Goal: Check status: Check status

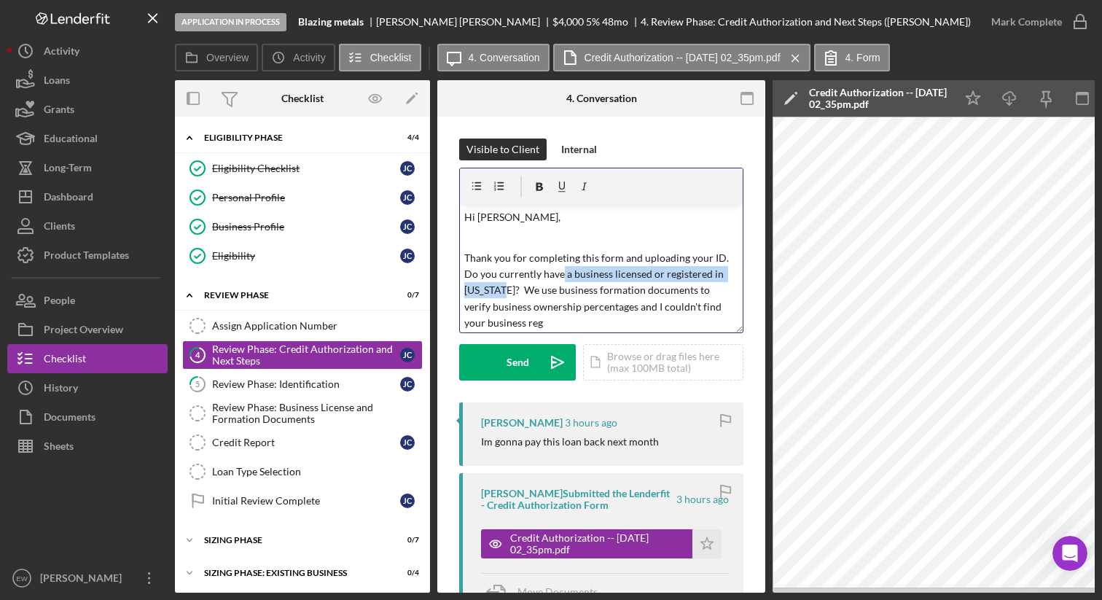
drag, startPoint x: 504, startPoint y: 292, endPoint x: 562, endPoint y: 273, distance: 61.5
click at [562, 273] on p "Thank you for completing this form and uploading your ID. Do you currently have…" at bounding box center [601, 291] width 275 height 82
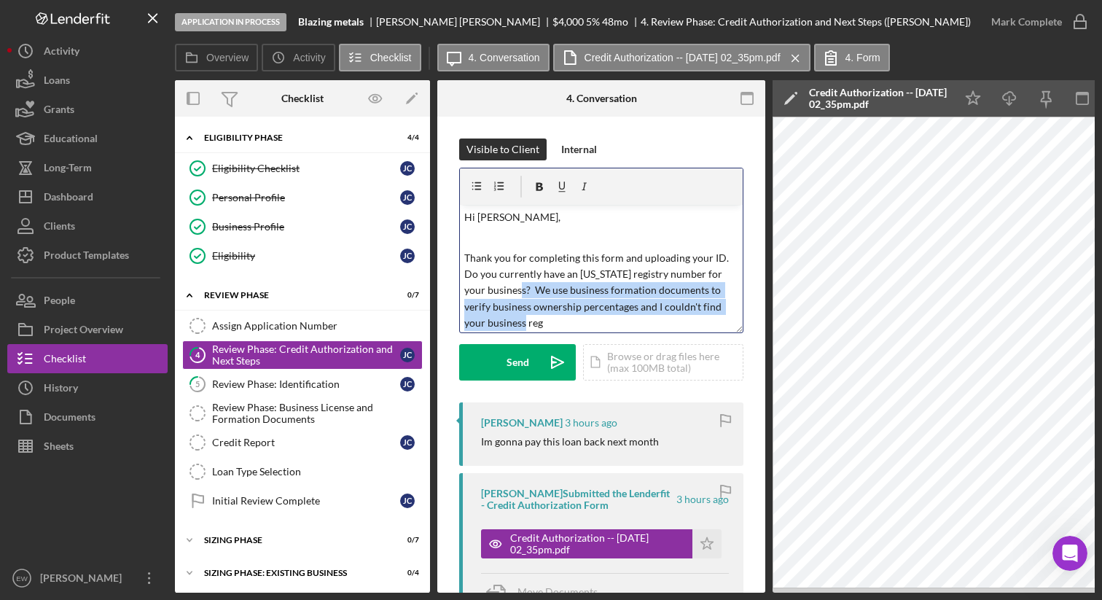
scroll to position [3, 0]
drag, startPoint x: 511, startPoint y: 288, endPoint x: 531, endPoint y: 327, distance: 43.7
click at [531, 327] on p "Thank you for completing this form and uploading your ID. Do you currently have…" at bounding box center [601, 288] width 275 height 82
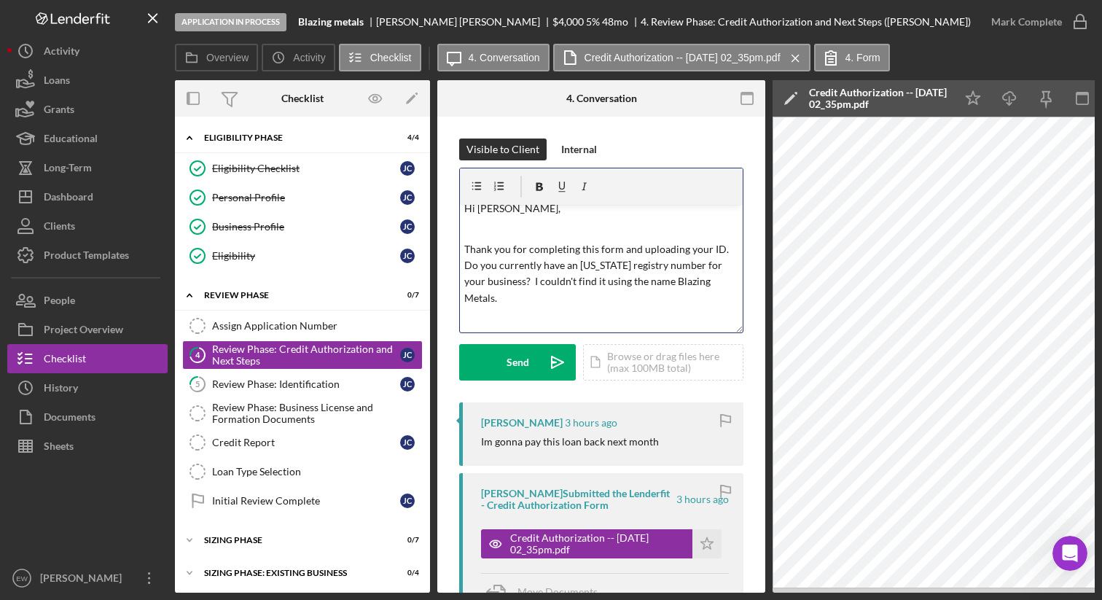
scroll to position [29, 0]
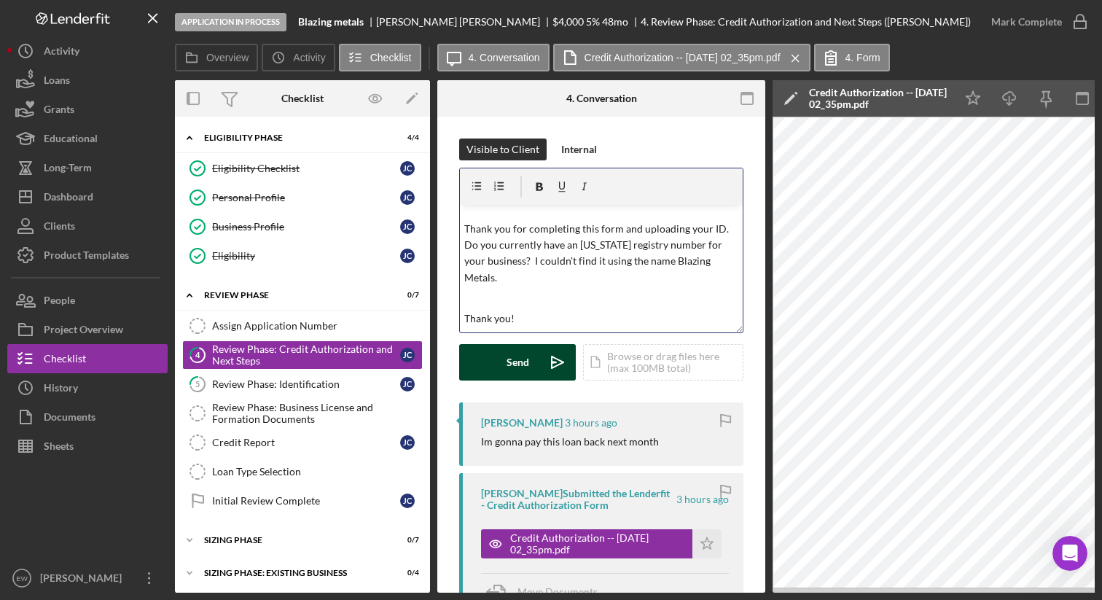
click at [487, 363] on button "Send Icon/icon-invite-send" at bounding box center [517, 362] width 117 height 36
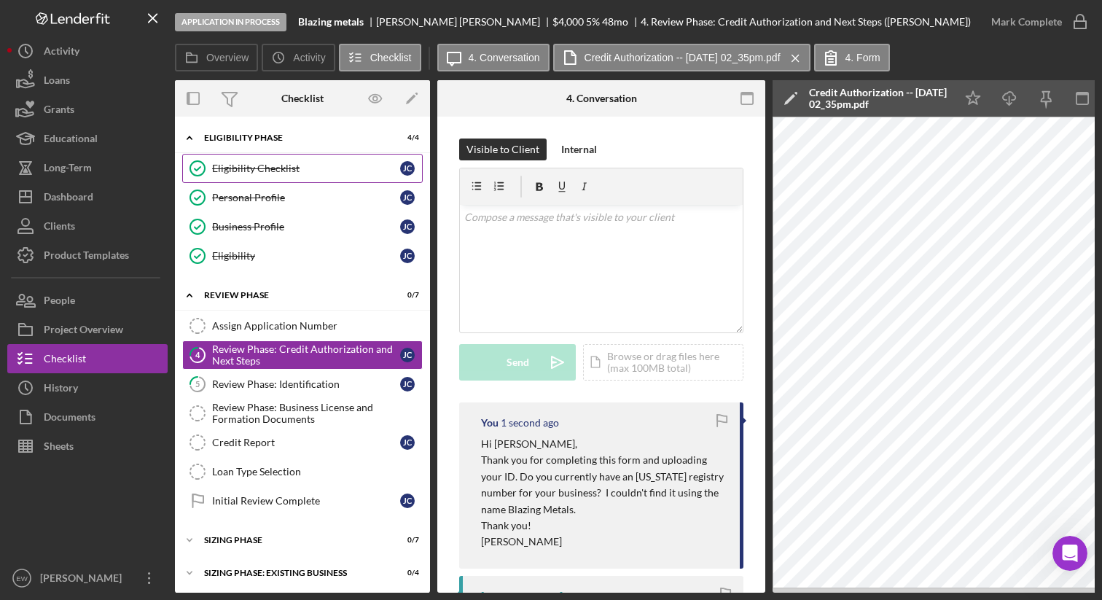
scroll to position [0, 0]
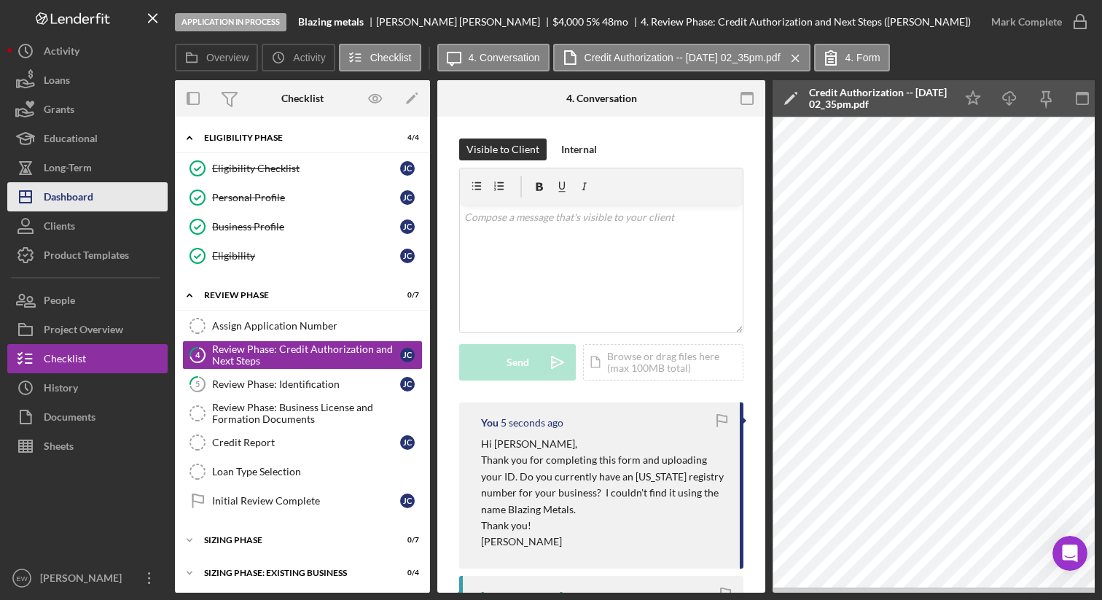
click at [108, 199] on button "Icon/Dashboard Dashboard" at bounding box center [87, 196] width 160 height 29
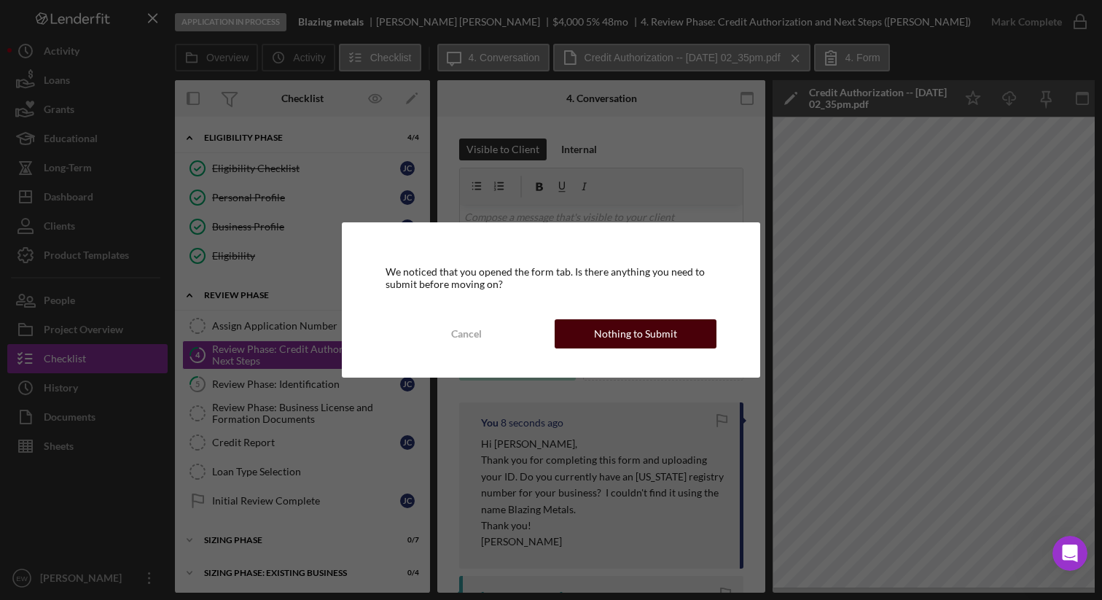
click at [628, 337] on div "Nothing to Submit" at bounding box center [635, 333] width 83 height 29
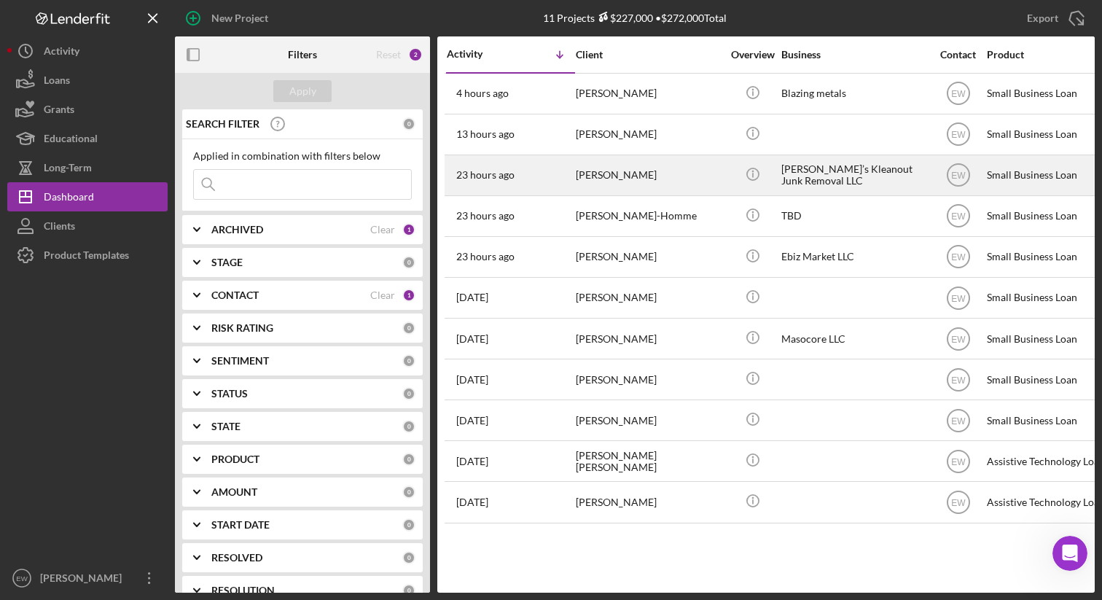
click at [558, 169] on div "23 hours ago [PERSON_NAME]" at bounding box center [511, 175] width 128 height 39
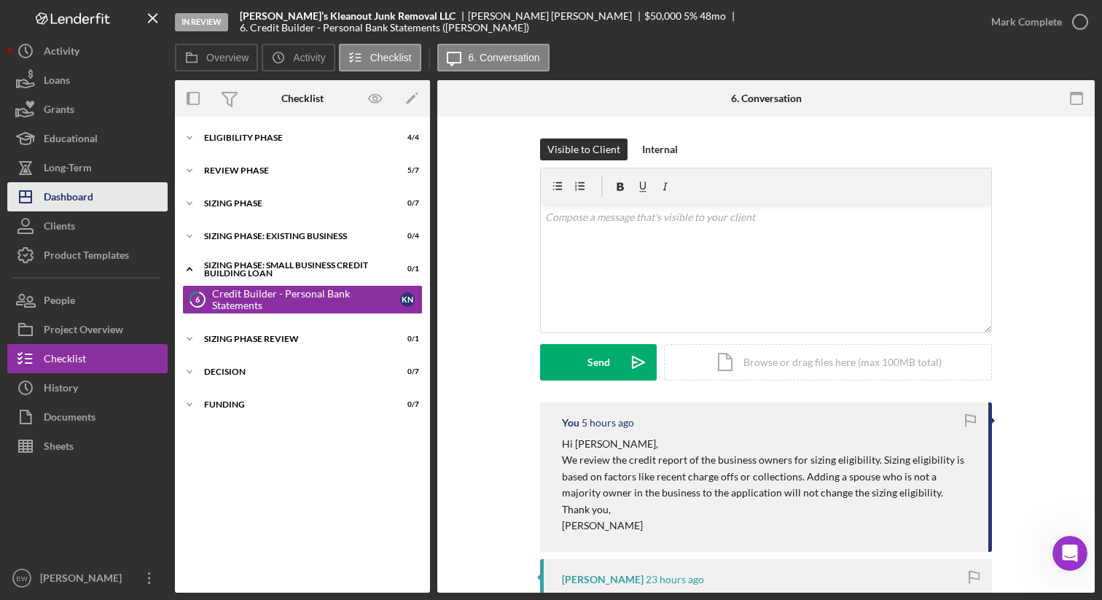
click at [130, 184] on button "Icon/Dashboard Dashboard" at bounding box center [87, 196] width 160 height 29
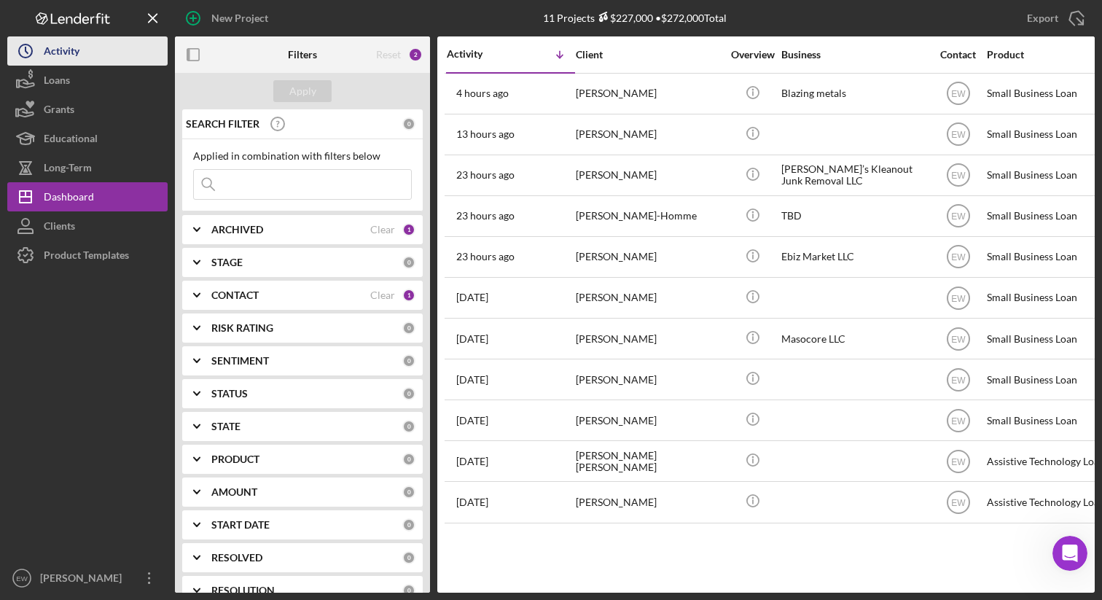
click at [105, 53] on button "Icon/History Activity" at bounding box center [87, 50] width 160 height 29
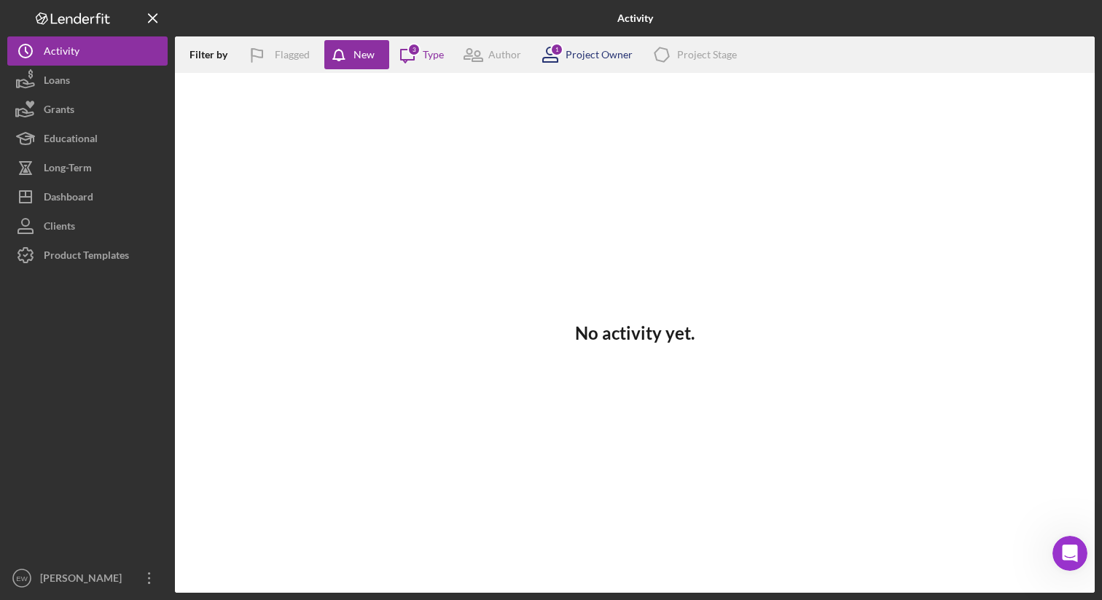
click at [593, 55] on div "Project Owner" at bounding box center [599, 55] width 67 height 12
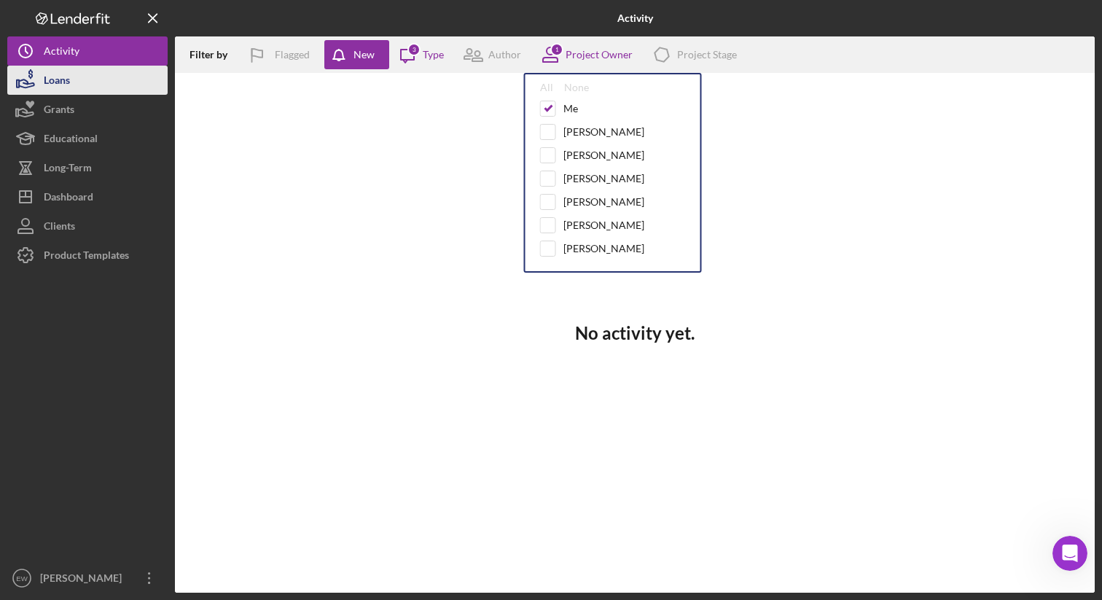
click at [82, 70] on button "Loans" at bounding box center [87, 80] width 160 height 29
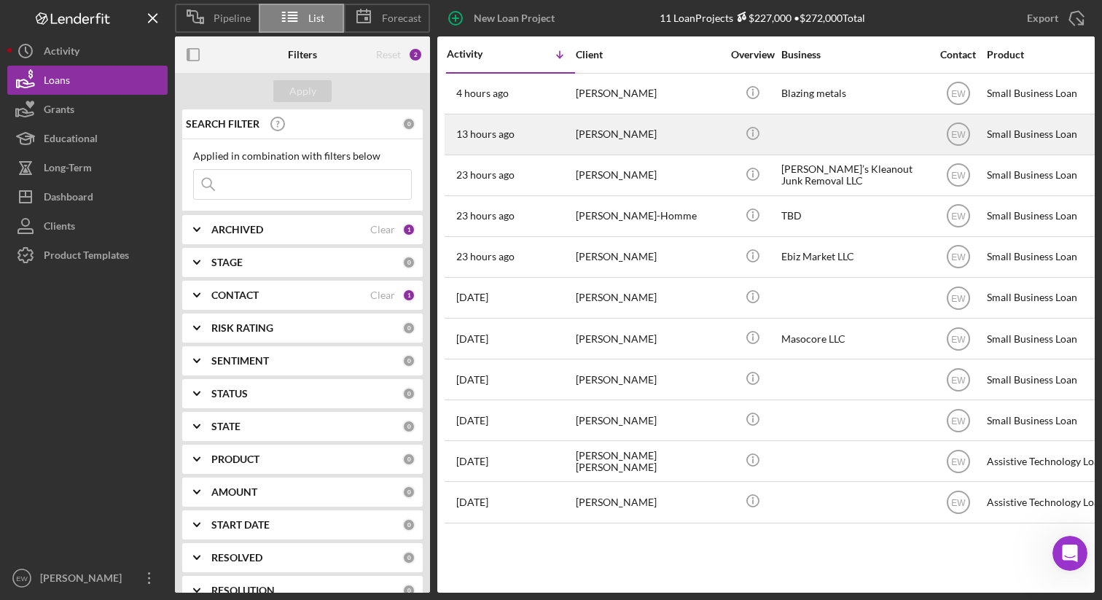
click at [583, 147] on div "[PERSON_NAME]" at bounding box center [649, 134] width 146 height 39
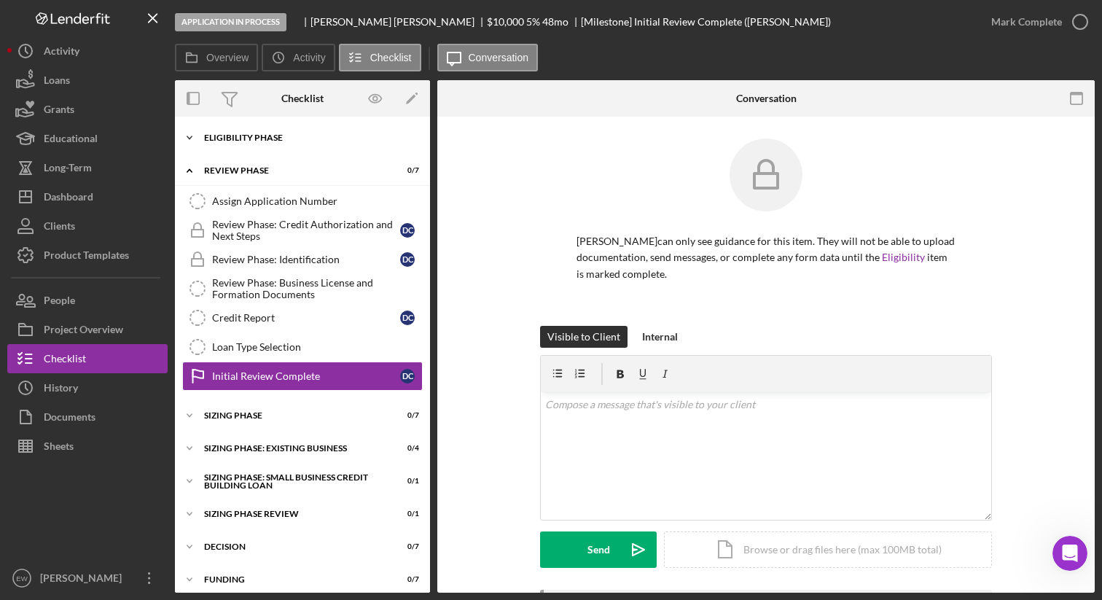
click at [278, 144] on div "Icon/Expander Eligibility Phase 0 / 4" at bounding box center [302, 137] width 255 height 29
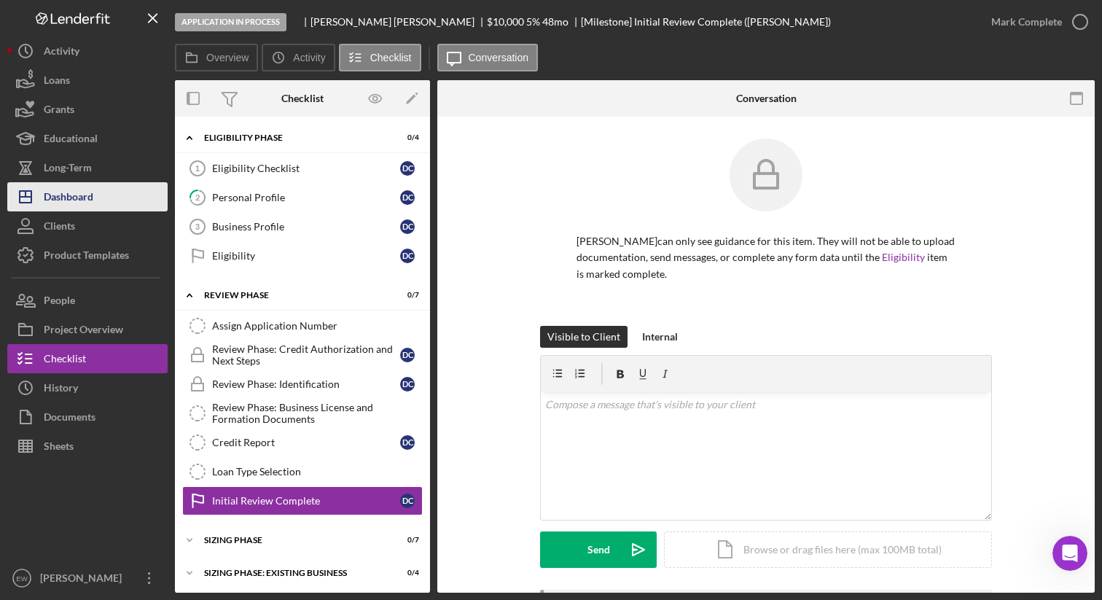
click at [80, 203] on div "Dashboard" at bounding box center [69, 198] width 50 height 33
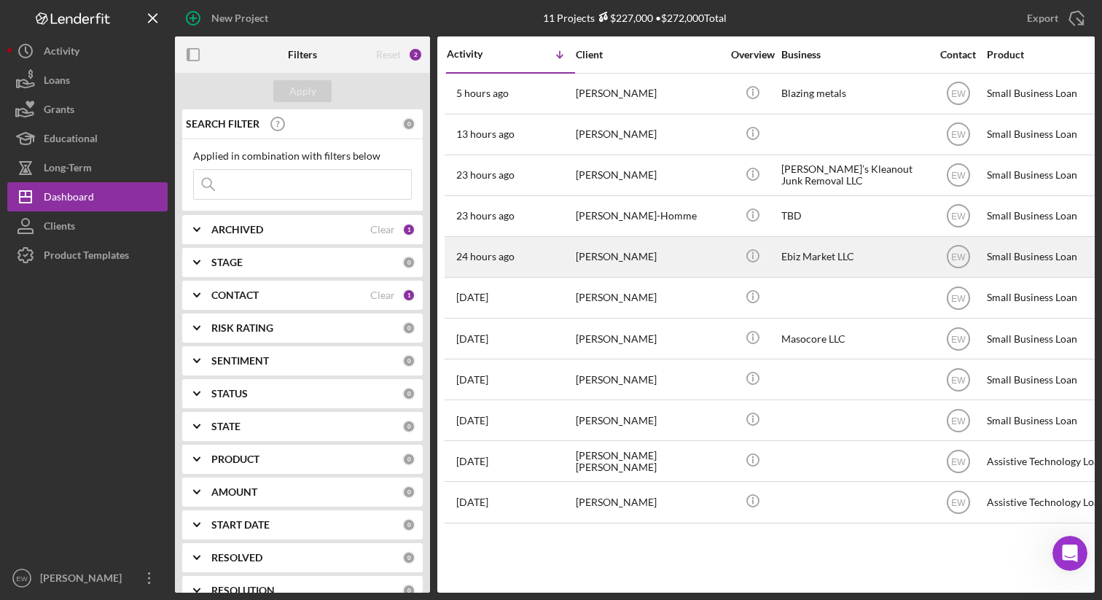
click at [575, 243] on td "[PERSON_NAME]" at bounding box center [649, 256] width 149 height 41
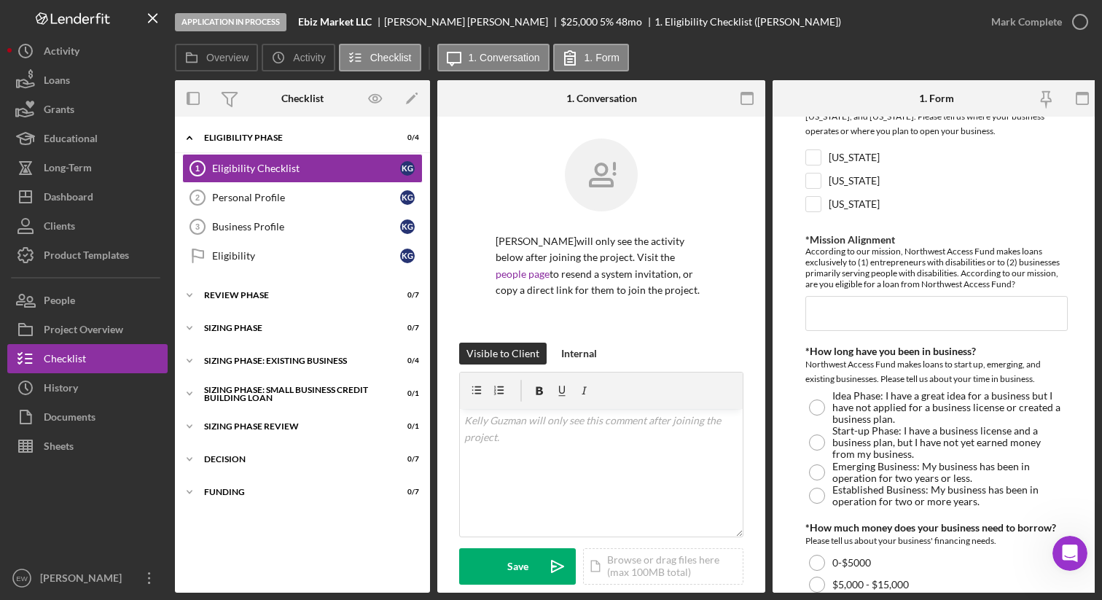
scroll to position [191, 0]
